Goal: Find contact information: Find contact information

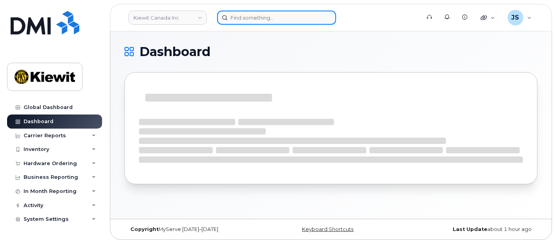
click at [267, 19] on input at bounding box center [276, 18] width 119 height 14
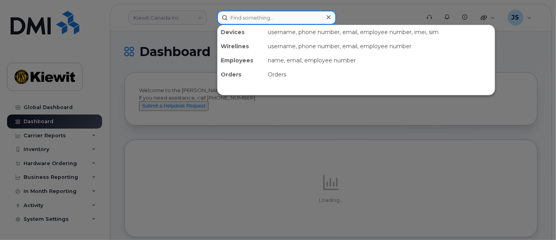
paste input "538098"
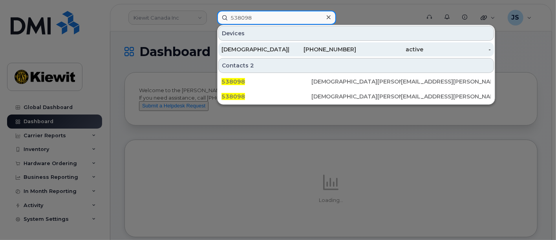
type input "538098"
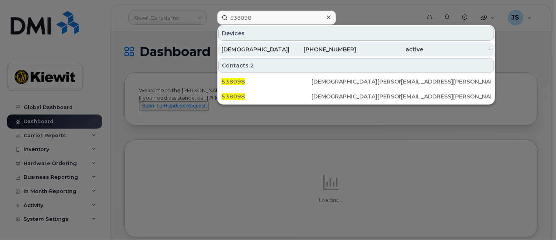
click at [282, 49] on div "[DEMOGRAPHIC_DATA][PERSON_NAME]" at bounding box center [255, 50] width 68 height 8
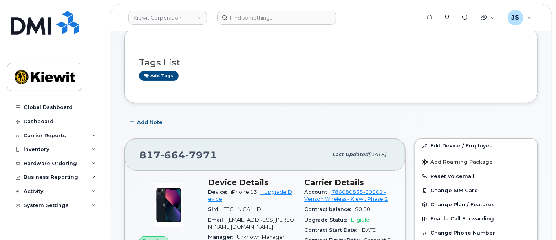
scroll to position [131, 0]
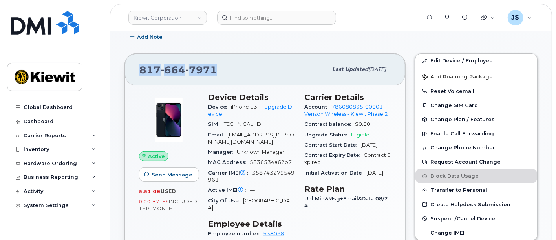
drag, startPoint x: 223, startPoint y: 66, endPoint x: 140, endPoint y: 74, distance: 83.6
click at [140, 74] on div "[PHONE_NUMBER]" at bounding box center [233, 69] width 188 height 16
copy span "[PHONE_NUMBER]"
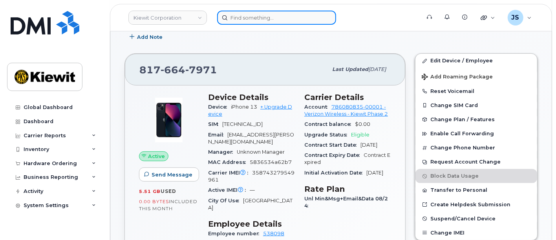
click at [242, 22] on input at bounding box center [276, 18] width 119 height 14
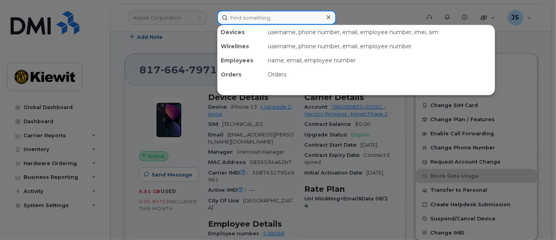
paste input "[PHONE_NUMBER]"
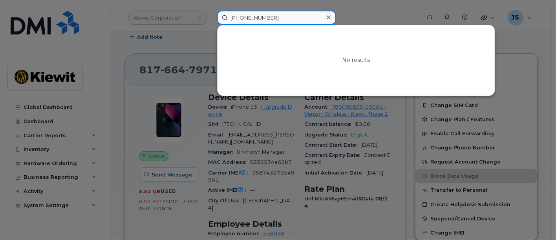
type input "[PHONE_NUMBER]"
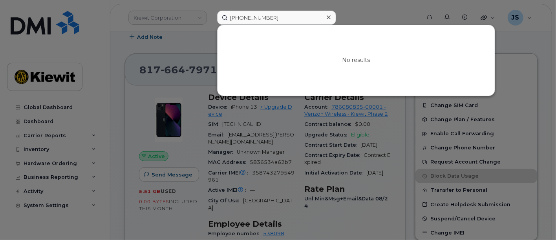
click at [329, 16] on icon at bounding box center [329, 17] width 4 height 4
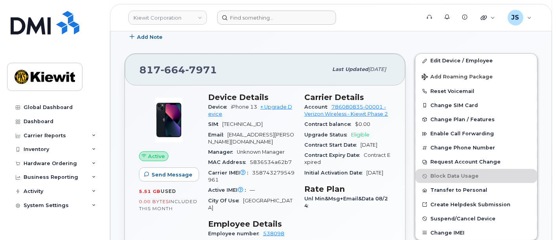
click at [222, 74] on div "[PHONE_NUMBER]" at bounding box center [233, 69] width 188 height 16
drag, startPoint x: 220, startPoint y: 70, endPoint x: 122, endPoint y: 72, distance: 97.8
copy span "[PHONE_NUMBER]"
drag, startPoint x: 258, startPoint y: 104, endPoint x: 231, endPoint y: 104, distance: 26.3
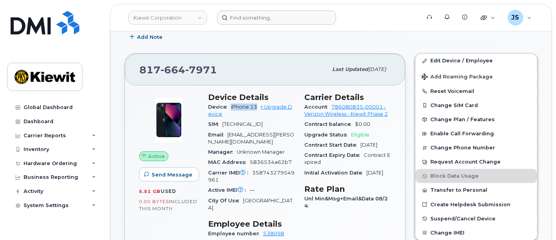
click at [231, 104] on span "iPhone 13" at bounding box center [244, 107] width 26 height 6
copy span "iPhone 13"
drag, startPoint x: 225, startPoint y: 70, endPoint x: 130, endPoint y: 76, distance: 94.4
click at [130, 76] on div "[PHONE_NUMBER] Last updated [DATE]" at bounding box center [265, 69] width 280 height 31
copy span "[PHONE_NUMBER]"
